Goal: Task Accomplishment & Management: Manage account settings

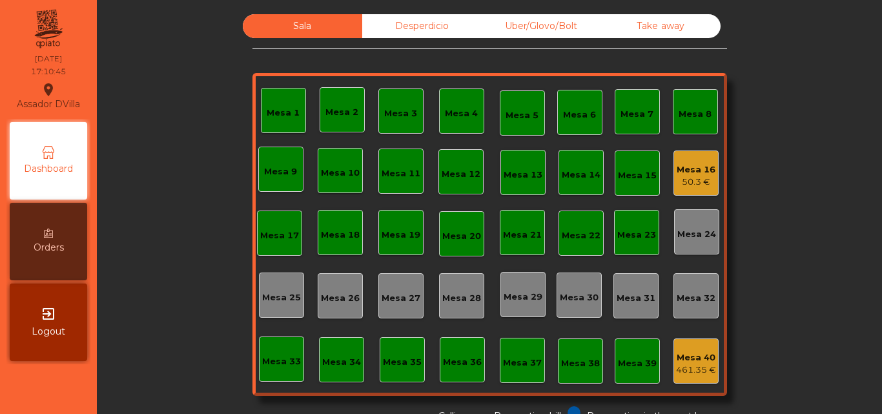
click at [52, 338] on div "exit_to_app Logout" at bounding box center [48, 321] width 77 height 77
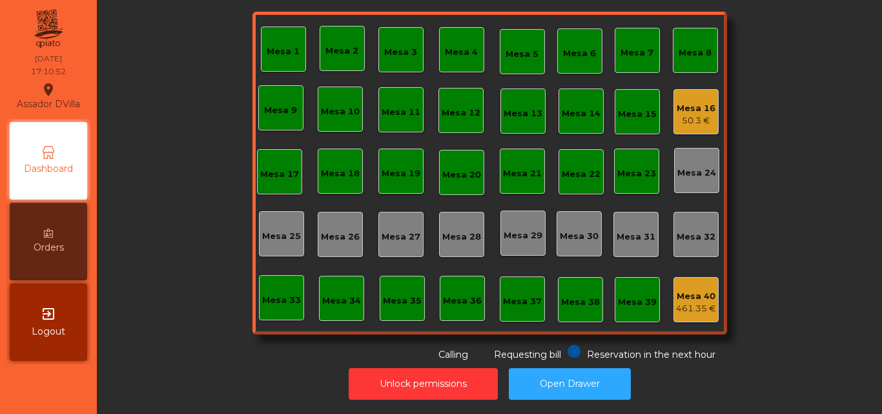
scroll to position [71, 0]
click at [366, 368] on button "Unlock permissions" at bounding box center [423, 384] width 149 height 32
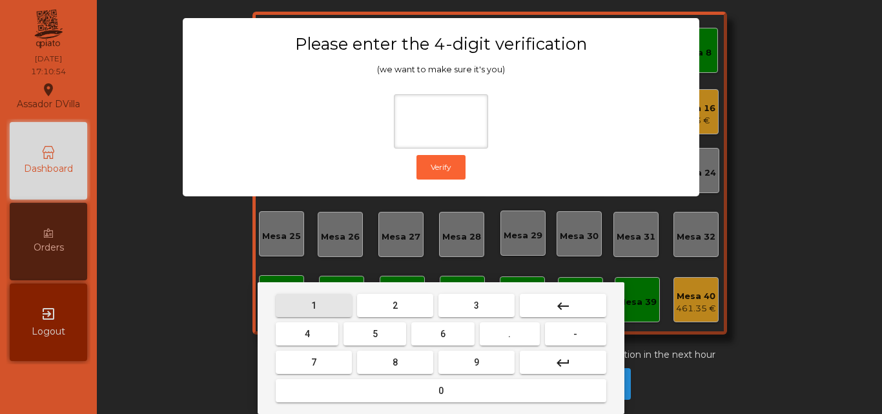
click at [340, 303] on button "1" at bounding box center [314, 305] width 76 height 23
click at [447, 362] on button "9" at bounding box center [476, 362] width 76 height 23
click at [319, 334] on button "4" at bounding box center [307, 333] width 63 height 23
click at [358, 385] on button "0" at bounding box center [441, 390] width 331 height 23
type input "****"
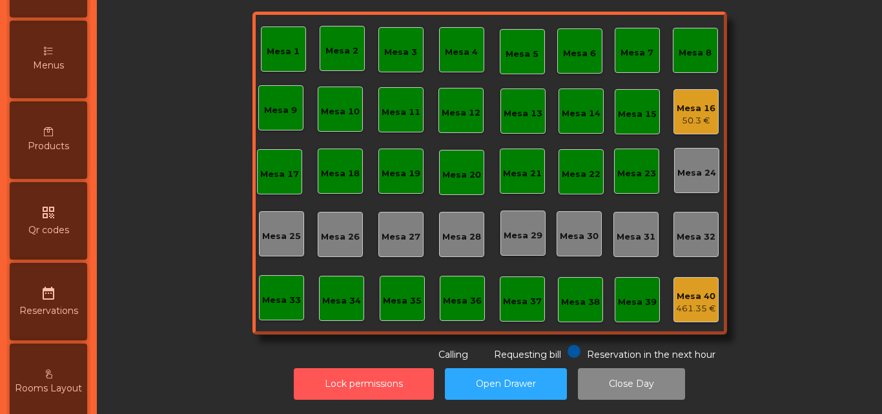
scroll to position [323, 0]
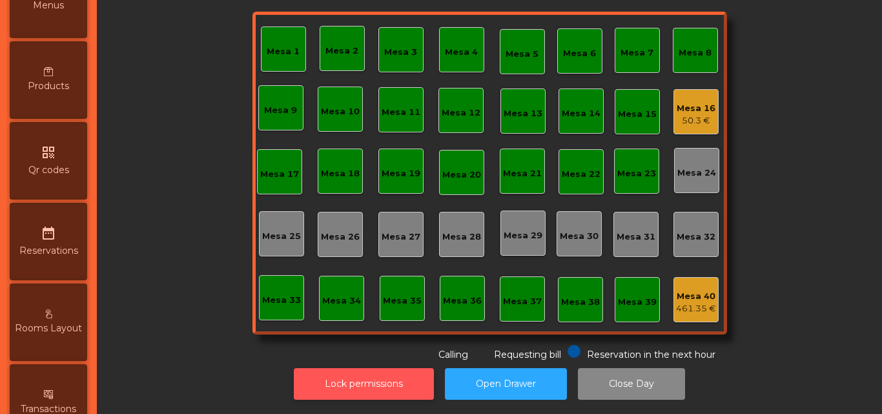
click at [335, 368] on button "Lock permissions" at bounding box center [364, 384] width 140 height 32
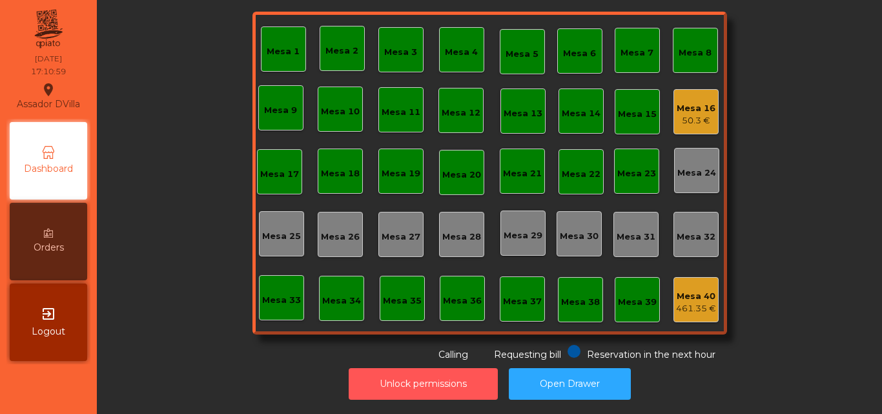
scroll to position [0, 0]
